Goal: Information Seeking & Learning: Check status

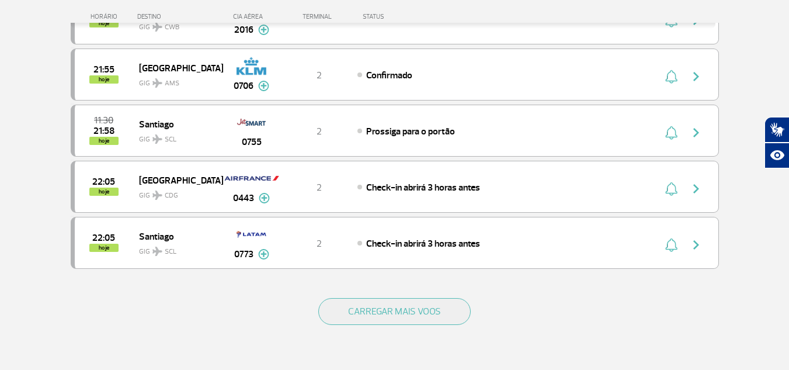
scroll to position [1051, 0]
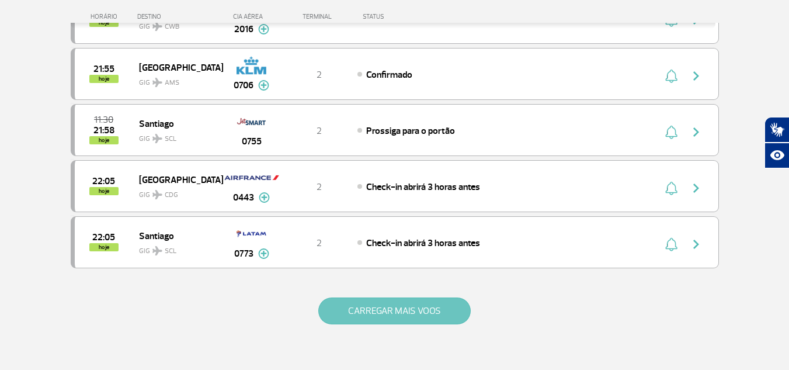
click at [419, 304] on button "CARREGAR MAIS VOOS" at bounding box center [394, 310] width 152 height 27
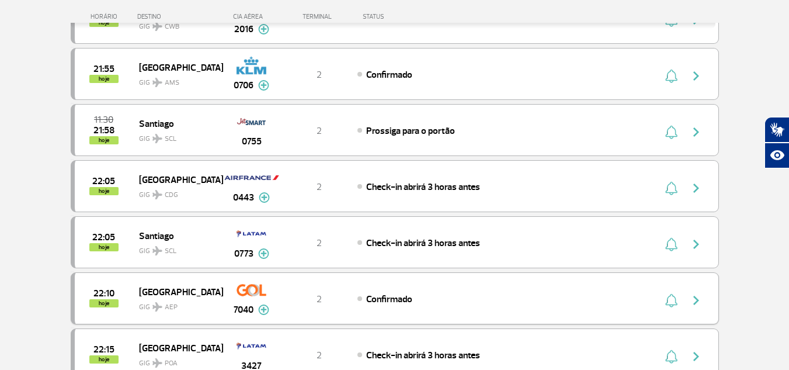
click at [700, 302] on img "button" at bounding box center [696, 300] width 14 height 14
click at [693, 299] on img "button" at bounding box center [696, 300] width 14 height 14
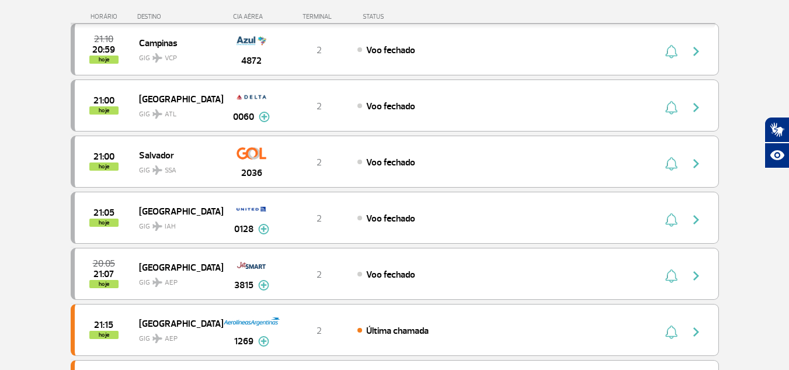
scroll to position [234, 0]
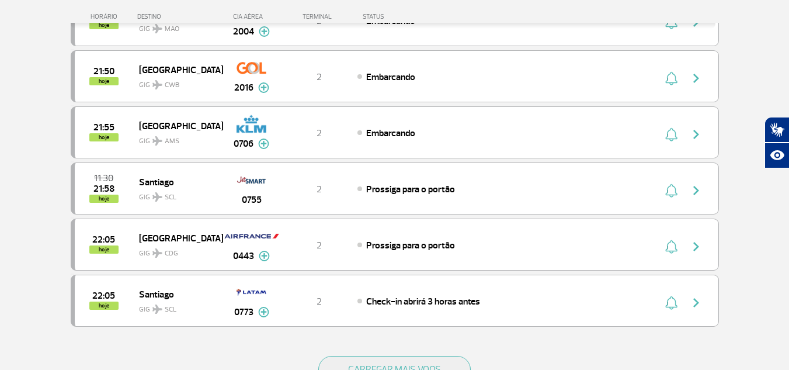
scroll to position [1109, 0]
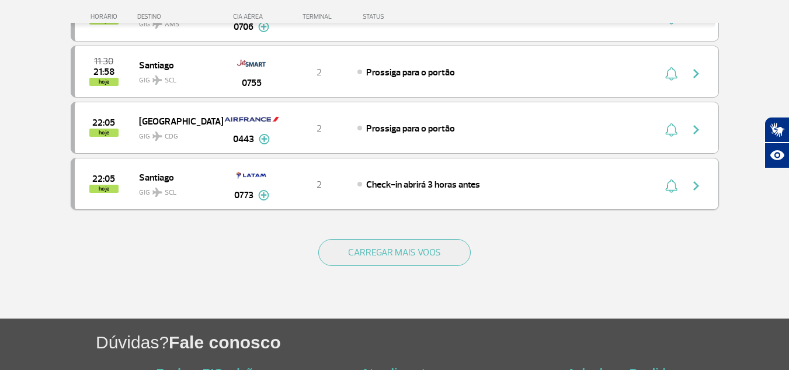
click at [690, 179] on img "button" at bounding box center [696, 186] width 14 height 14
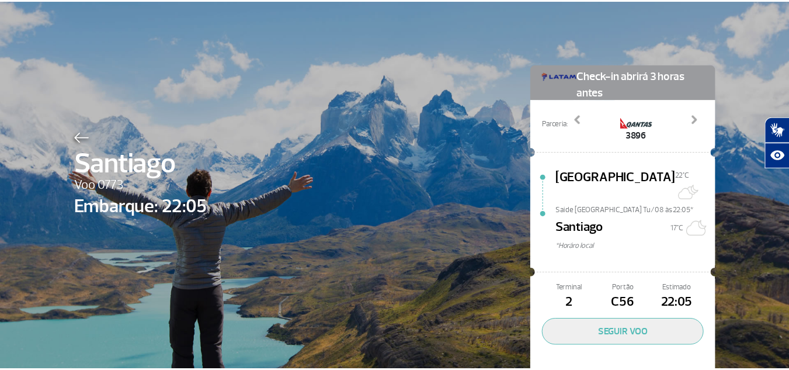
scroll to position [39, 0]
